Goal: Check status: Check status

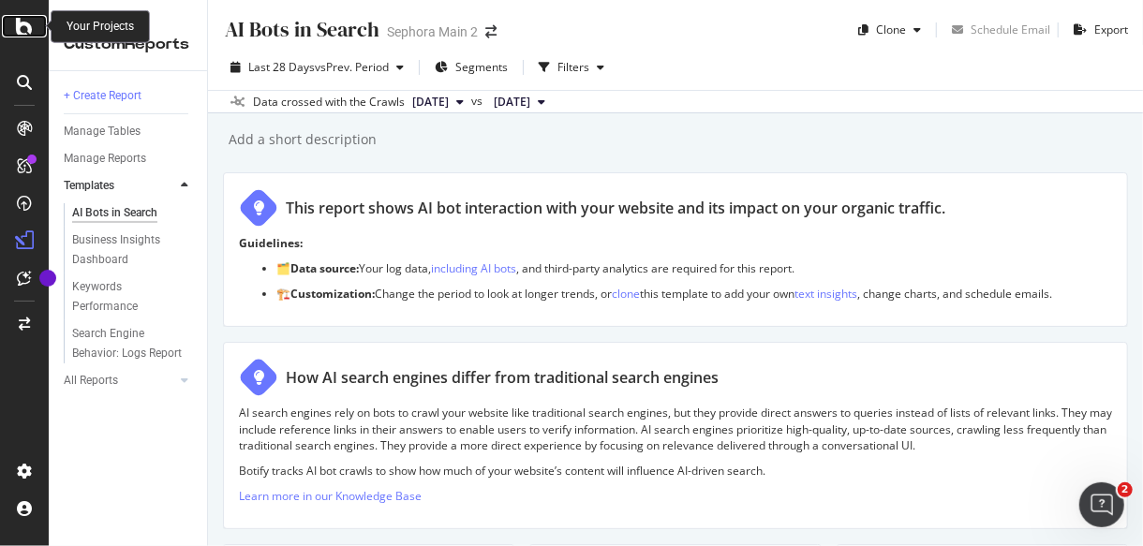
click at [25, 26] on icon at bounding box center [24, 26] width 17 height 22
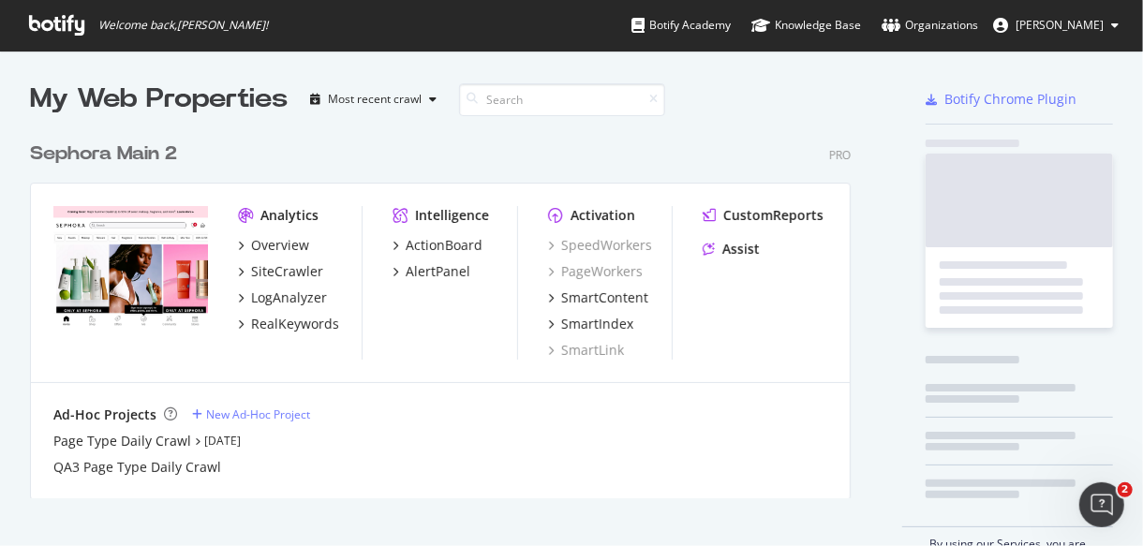
scroll to position [364, 819]
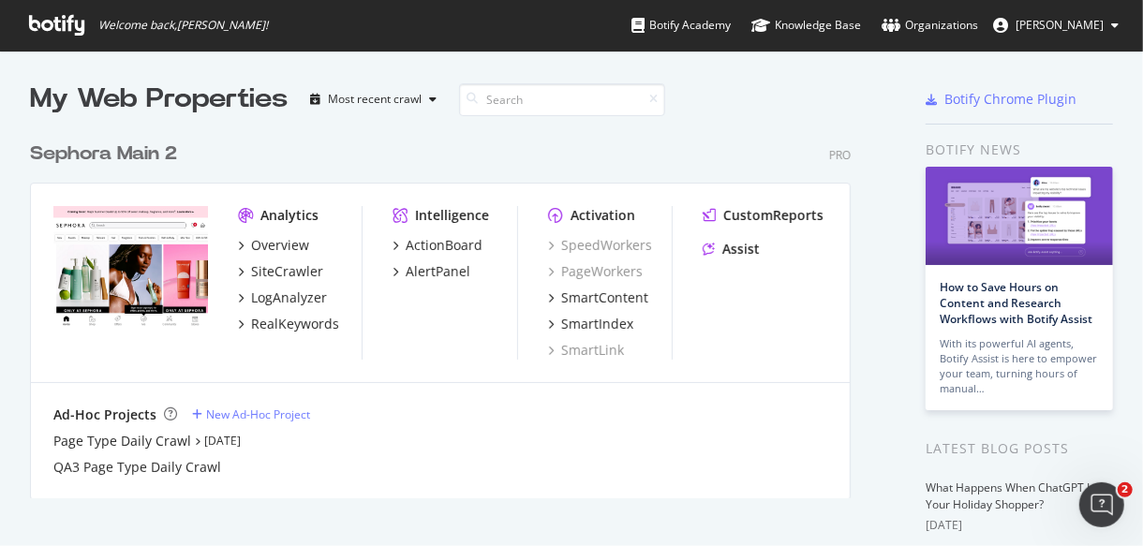
click at [157, 158] on div "Sephora Main 2" at bounding box center [103, 154] width 147 height 27
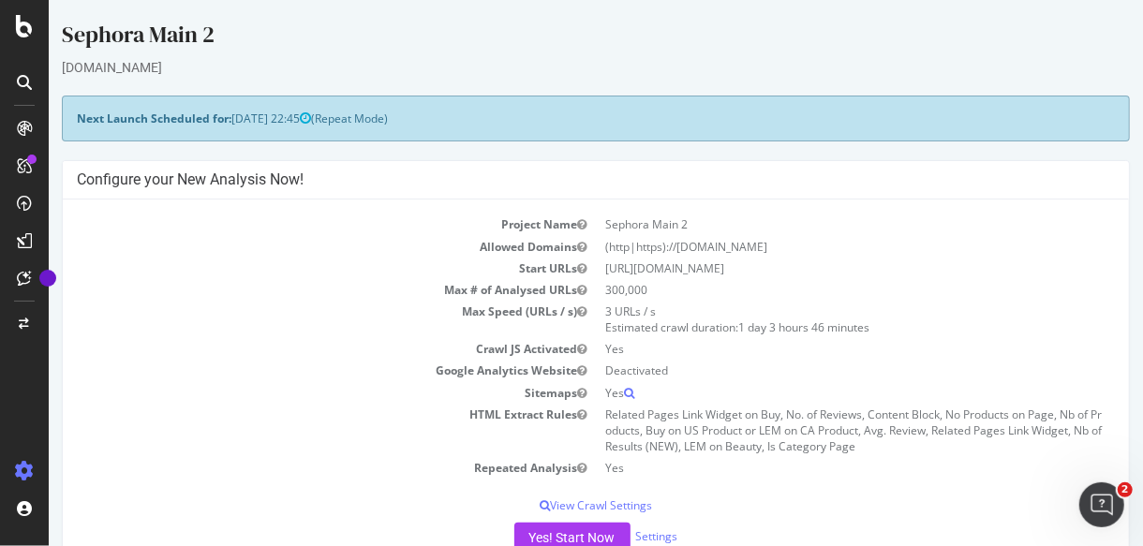
click at [381, 210] on div "Project Name Sephora Main 2 Allowed Domains (http|https)://[DOMAIN_NAME] Start …" at bounding box center [595, 390] width 1066 height 381
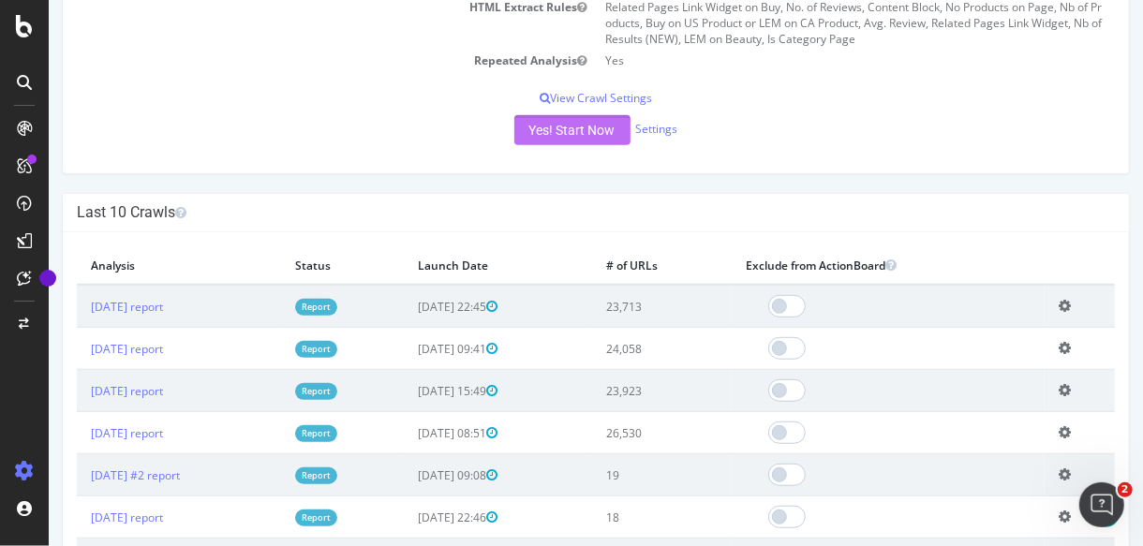
click at [513, 130] on button "Yes! Start Now" at bounding box center [571, 130] width 116 height 30
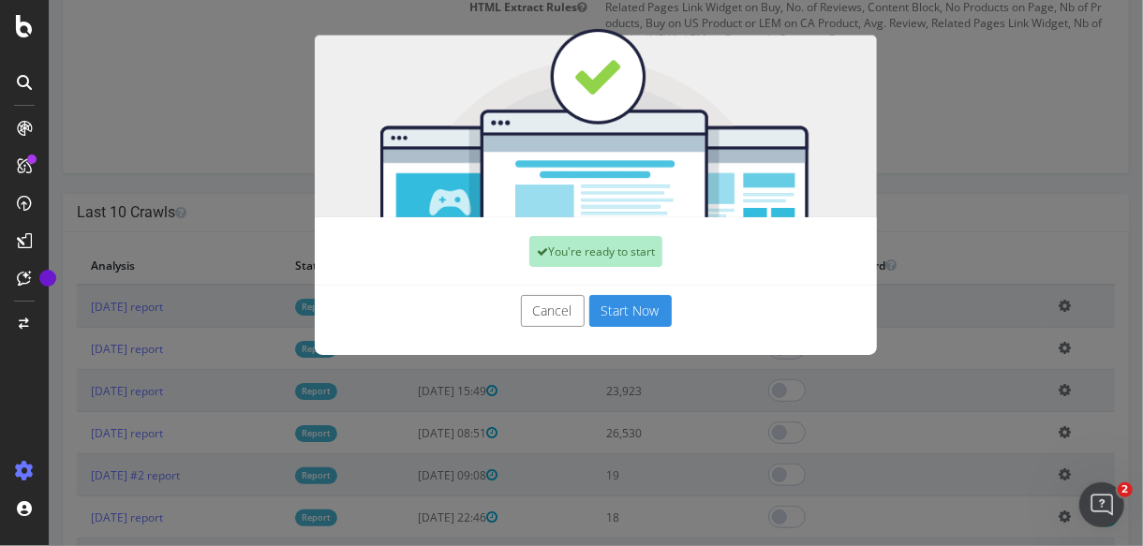
click at [621, 320] on button "Start Now" at bounding box center [629, 311] width 82 height 32
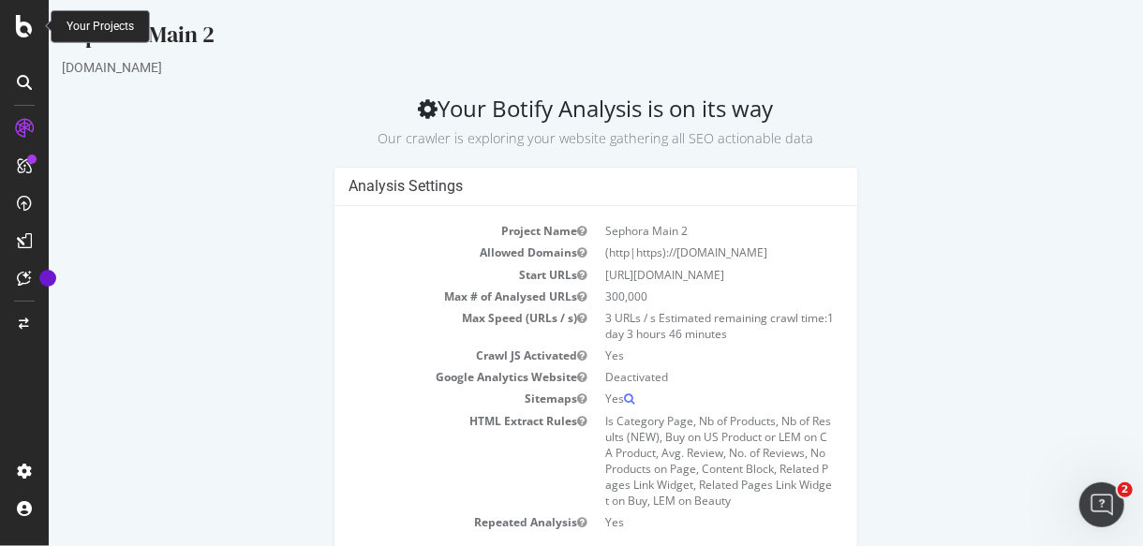
click at [22, 20] on icon at bounding box center [24, 26] width 17 height 22
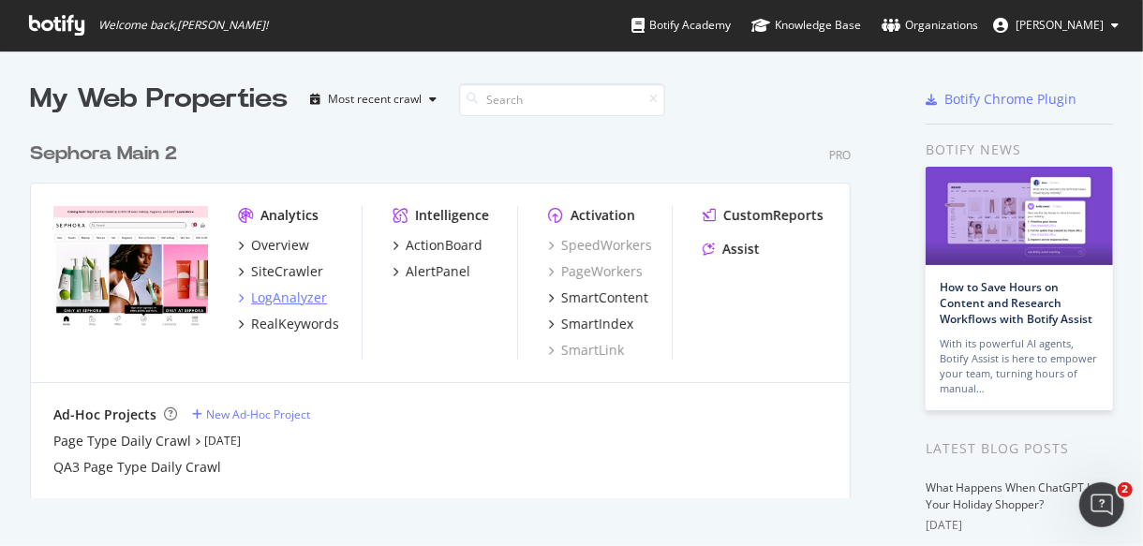
click at [285, 294] on div "LogAnalyzer" at bounding box center [289, 298] width 76 height 19
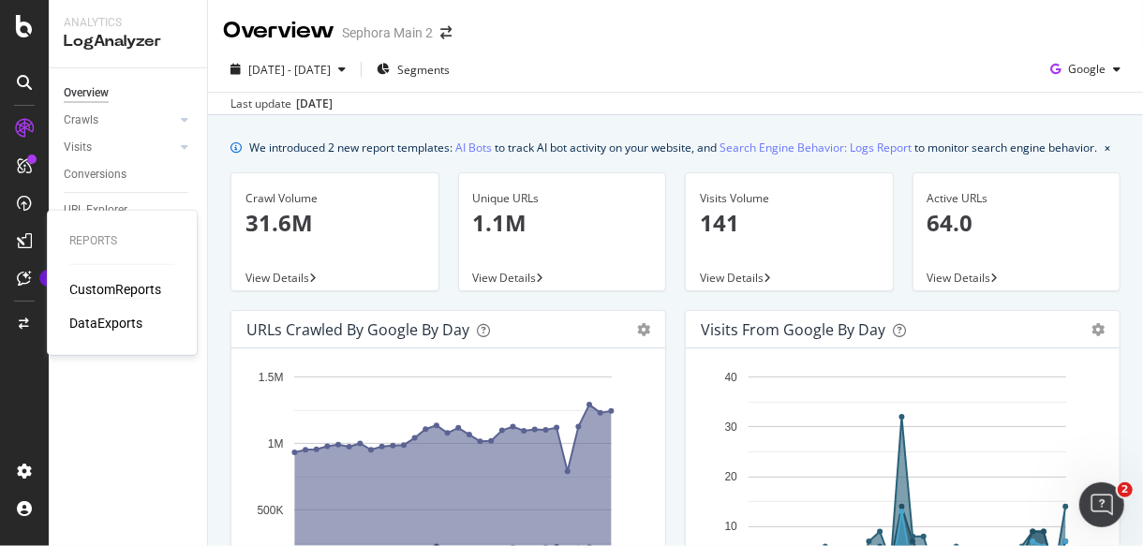
click at [106, 288] on div "CustomReports" at bounding box center [115, 289] width 92 height 19
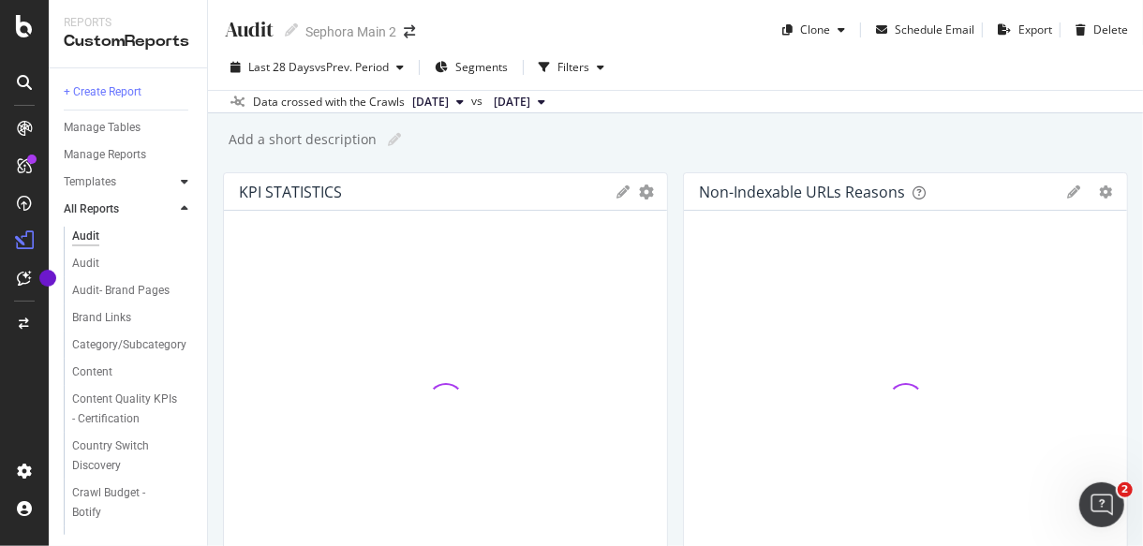
click at [184, 186] on icon at bounding box center [184, 181] width 7 height 11
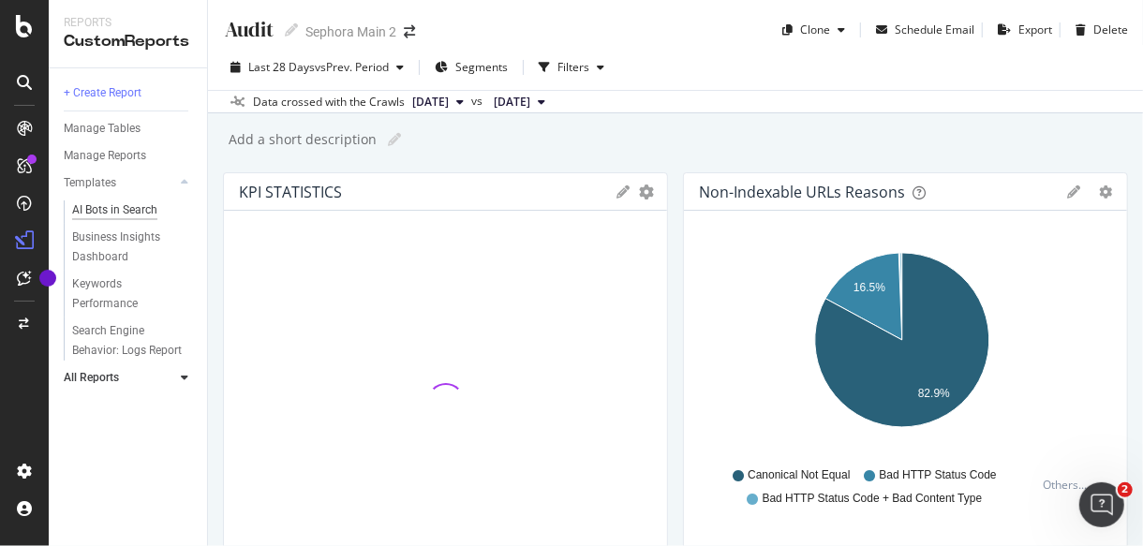
click at [152, 212] on div "AI Bots in Search" at bounding box center [114, 210] width 85 height 20
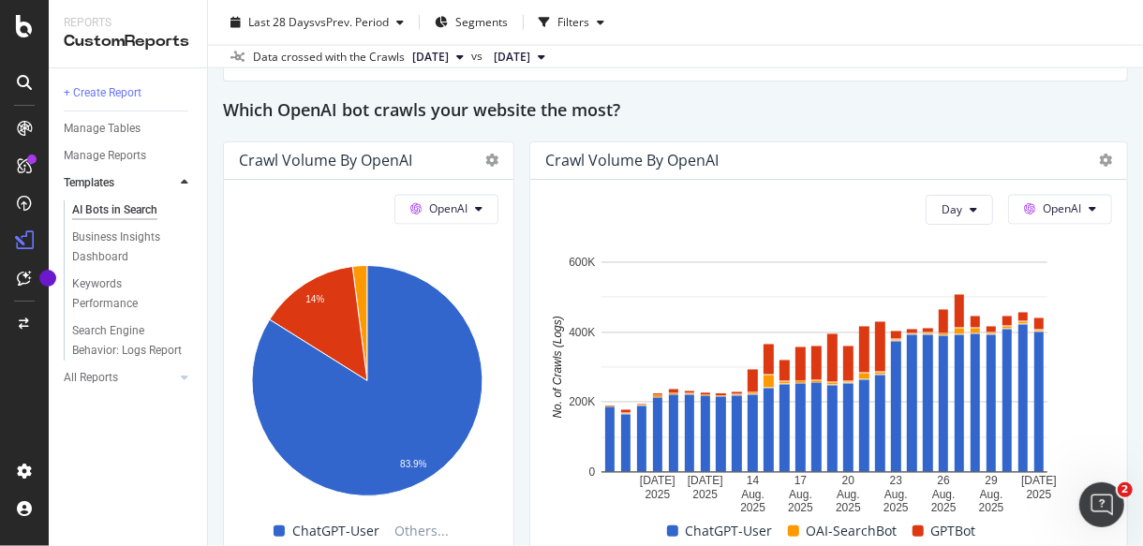
scroll to position [1757, 0]
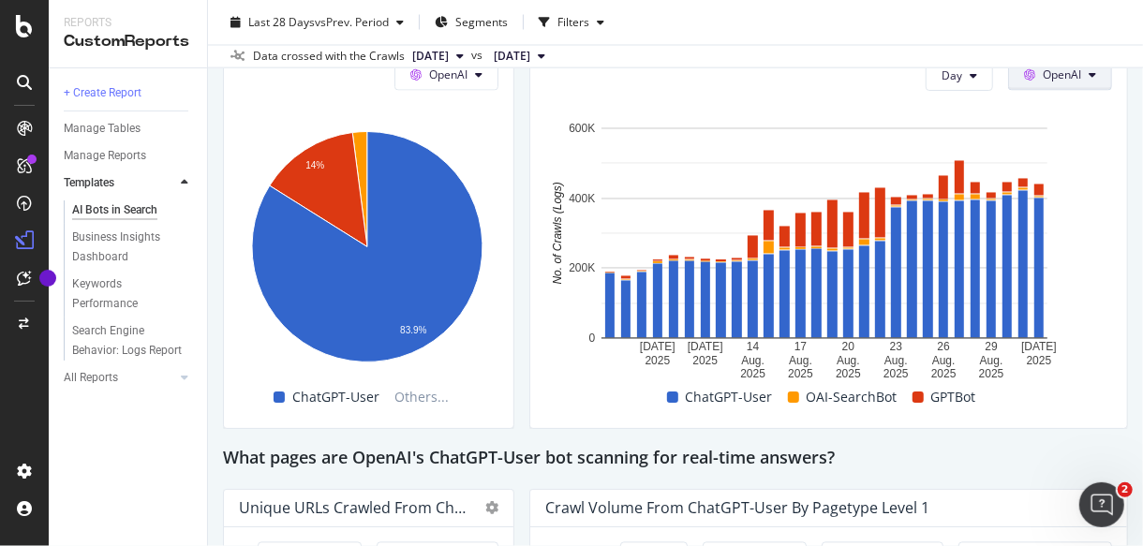
click at [1059, 70] on span "OpenAI" at bounding box center [1062, 75] width 38 height 16
click at [1064, 209] on span "Other AI Bots" at bounding box center [1074, 212] width 69 height 17
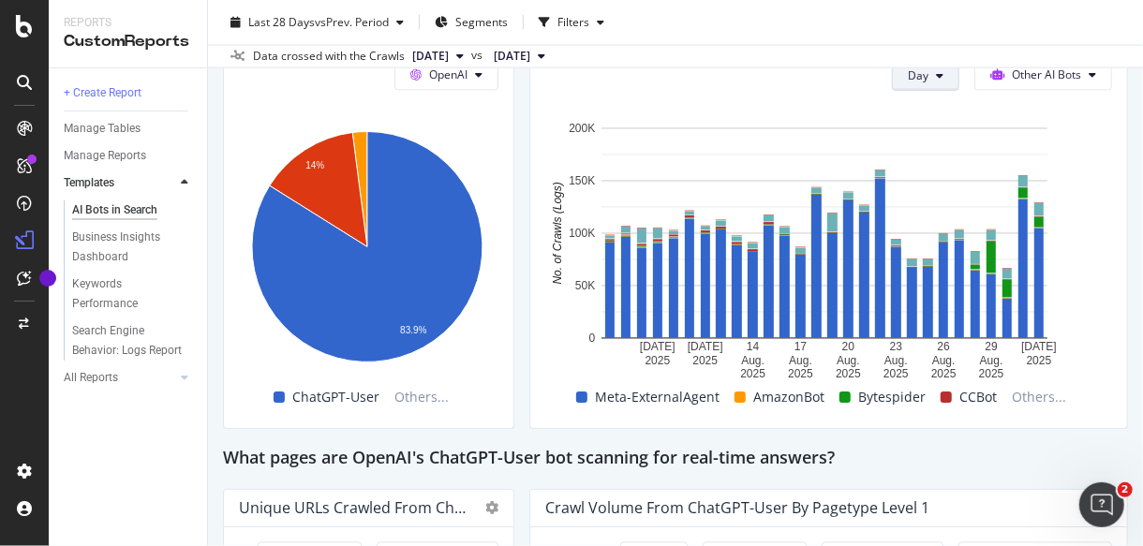
click at [911, 71] on span "Day" at bounding box center [918, 75] width 21 height 16
click at [922, 145] on span "Week" at bounding box center [912, 143] width 34 height 17
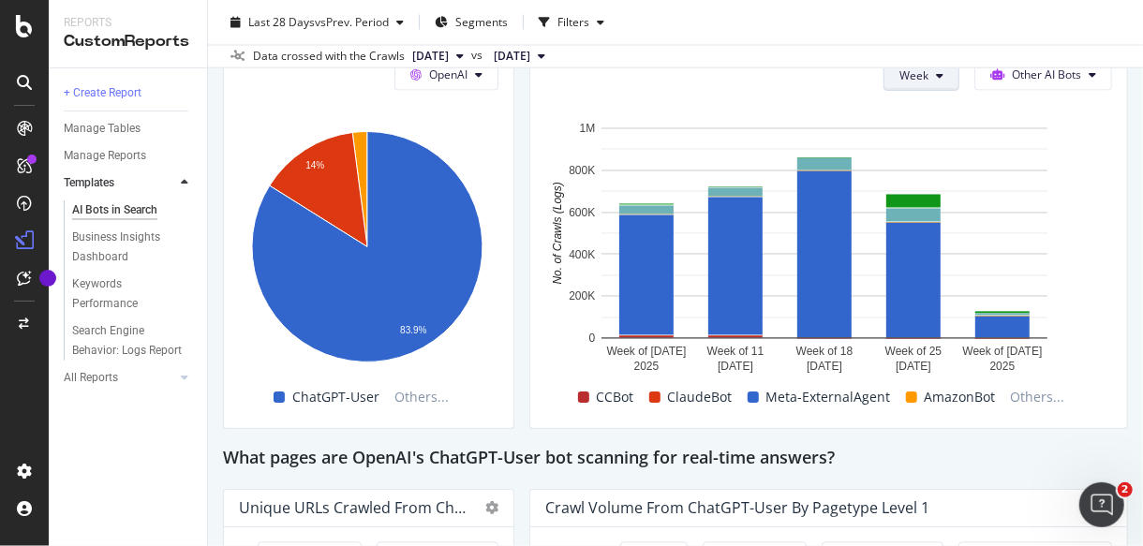
click at [904, 78] on span "Week" at bounding box center [913, 75] width 29 height 16
click at [1090, 165] on rect "A chart." at bounding box center [823, 250] width 557 height 263
click at [22, 28] on icon at bounding box center [24, 26] width 17 height 22
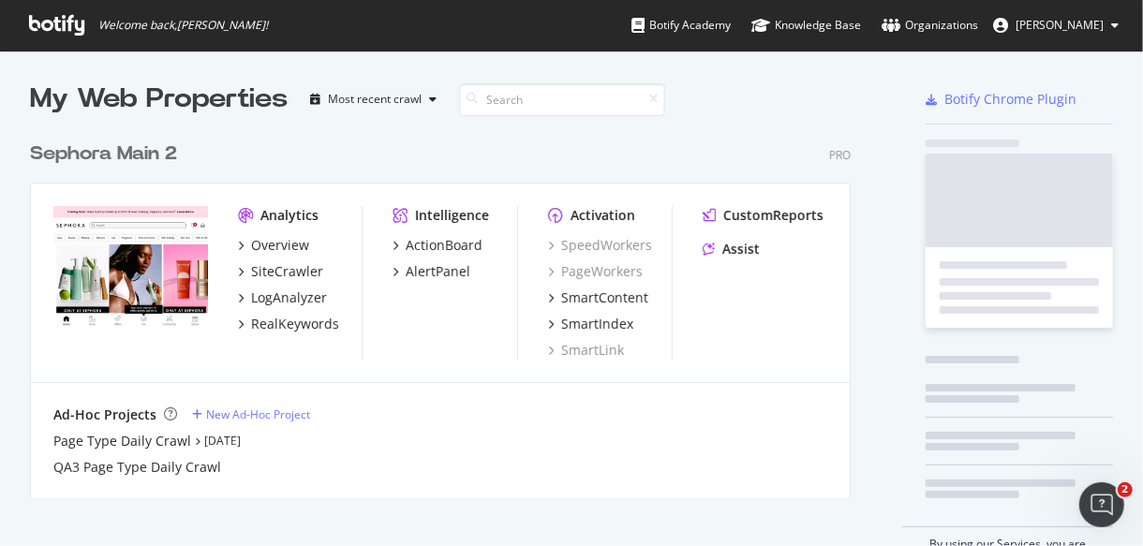
scroll to position [530, 1112]
click at [122, 141] on div "Sephora Main 2" at bounding box center [103, 154] width 147 height 27
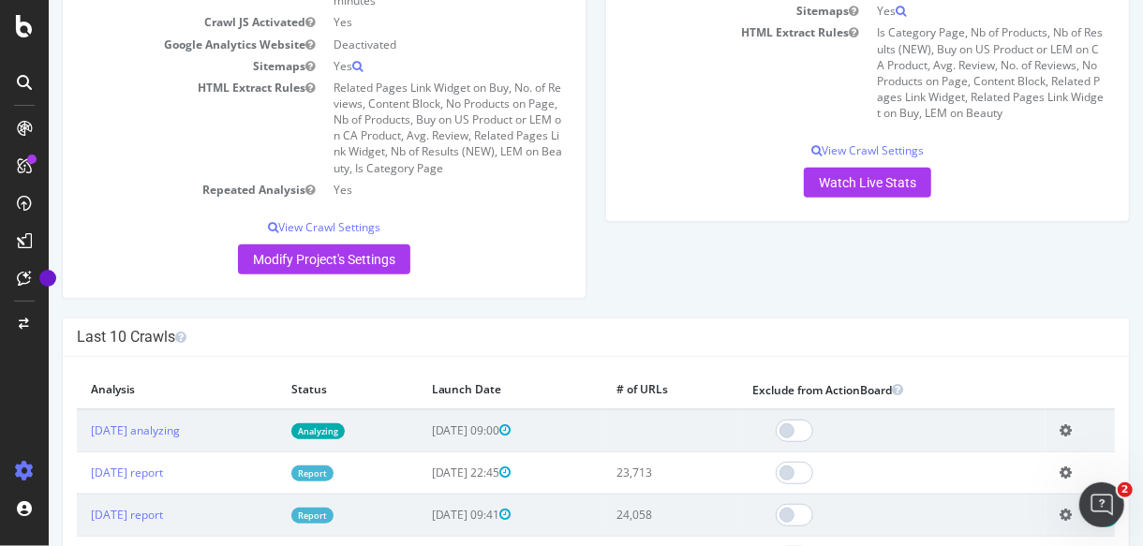
scroll to position [340, 0]
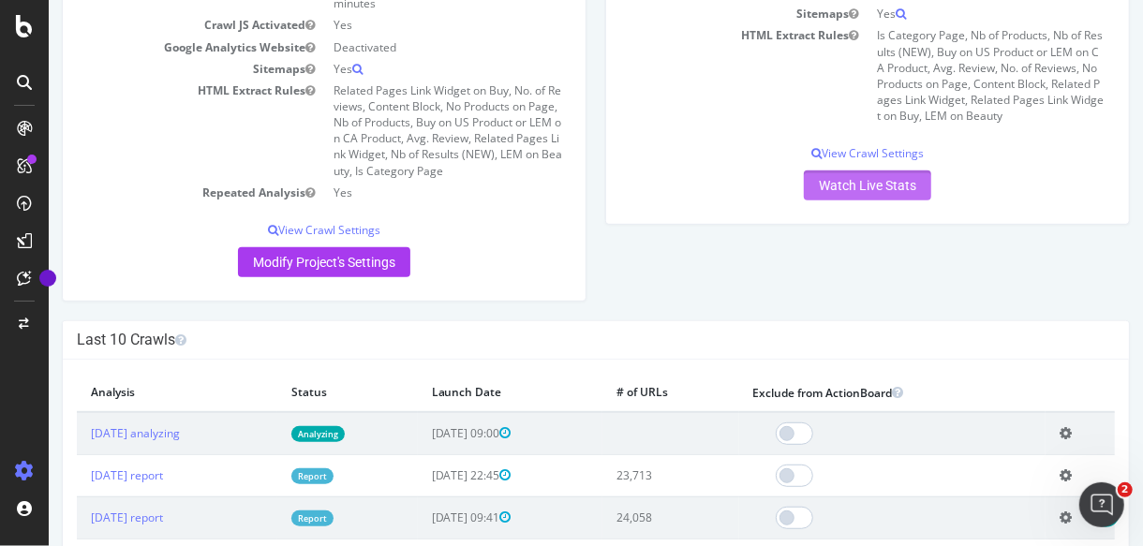
click at [814, 179] on link "Watch Live Stats" at bounding box center [866, 186] width 127 height 30
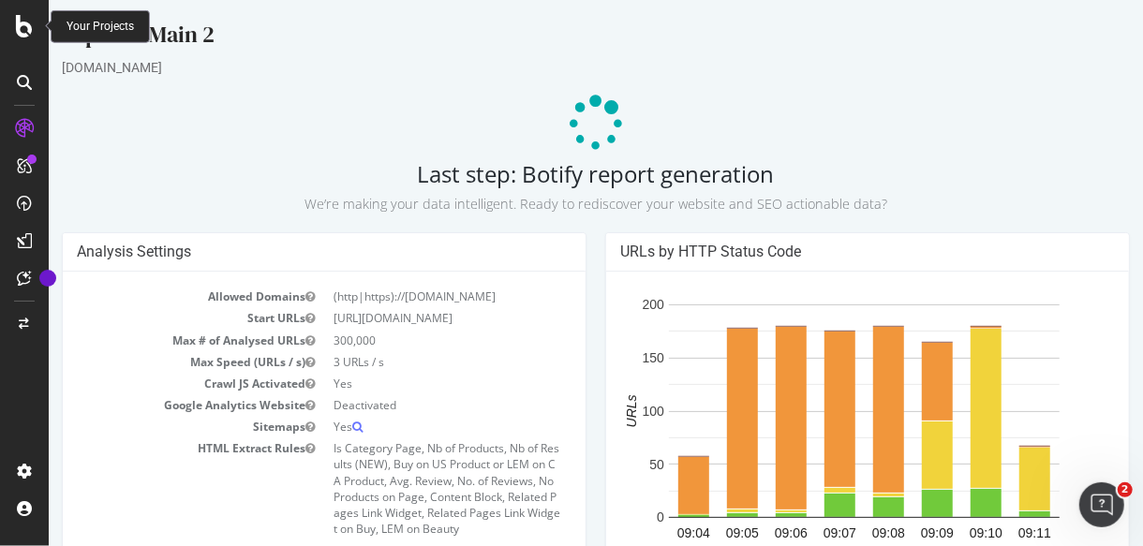
click at [18, 23] on icon at bounding box center [24, 26] width 17 height 22
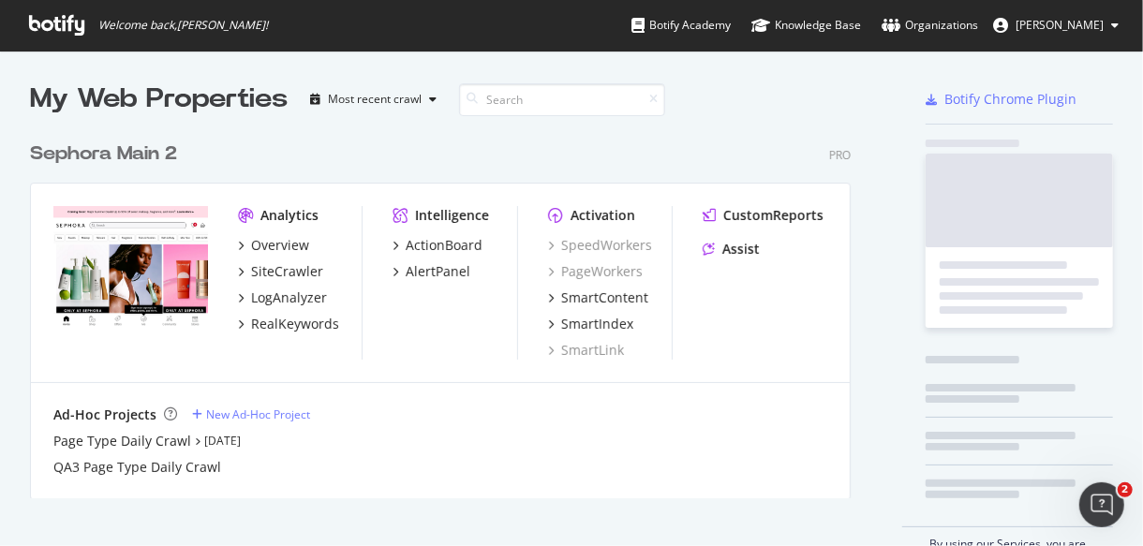
scroll to position [530, 1112]
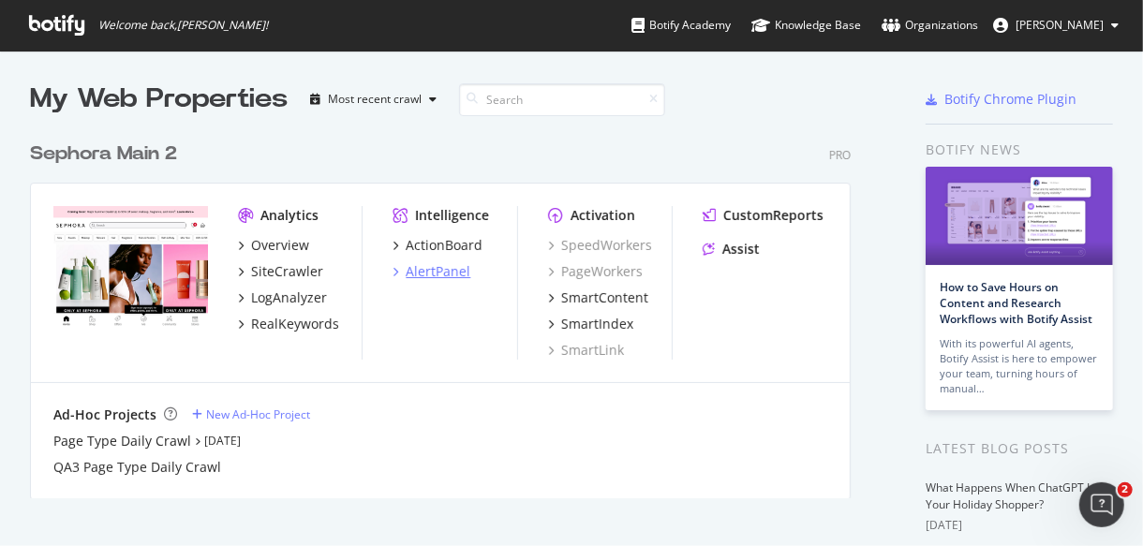
click at [435, 265] on div "AlertPanel" at bounding box center [438, 271] width 65 height 19
